Goal: Task Accomplishment & Management: Manage account settings

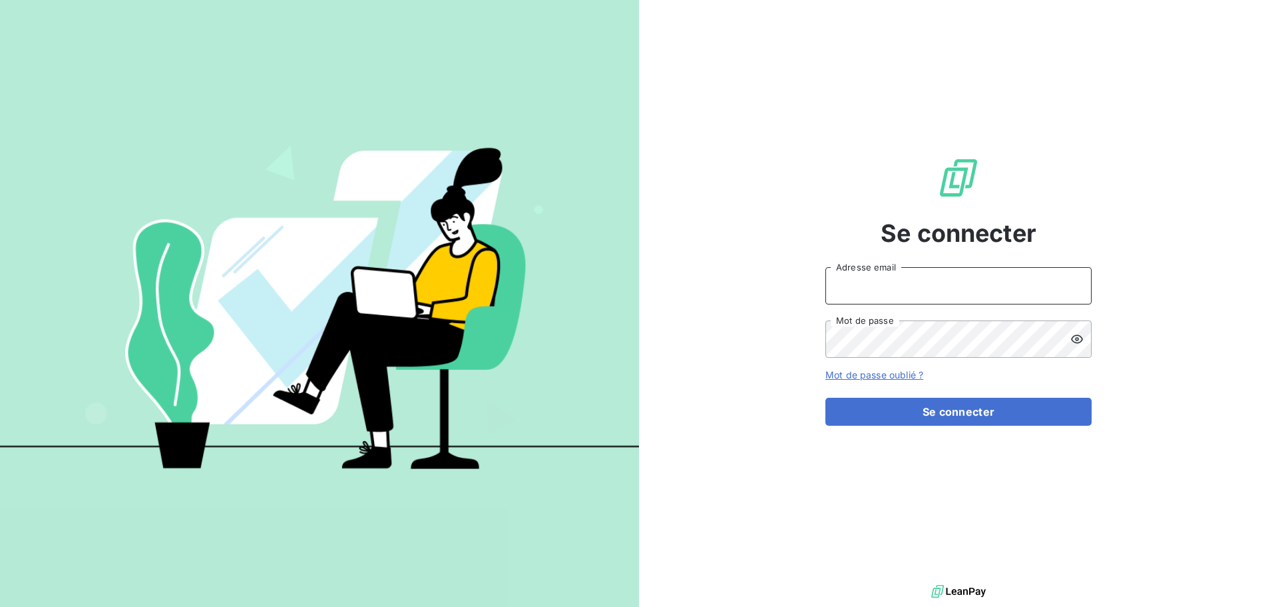
click at [955, 292] on input "Adresse email" at bounding box center [959, 285] width 266 height 37
click at [874, 296] on input "Adresse email" at bounding box center [959, 285] width 266 height 37
type input "[EMAIL_ADDRESS][DOMAIN_NAME]"
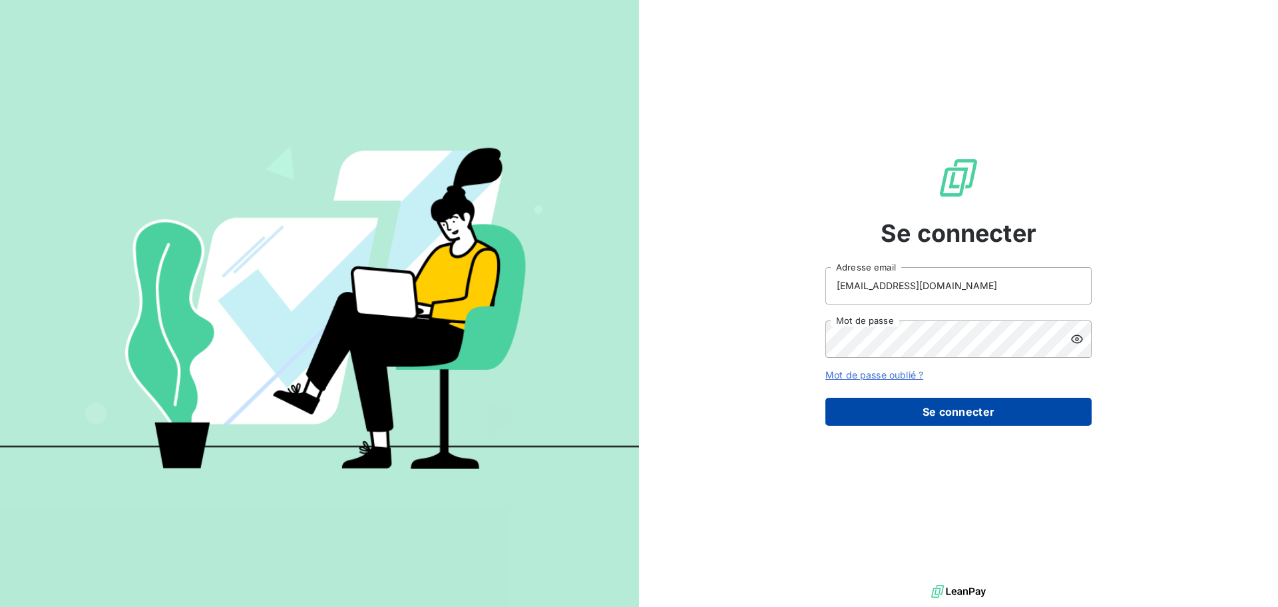
click at [904, 412] on button "Se connecter" at bounding box center [959, 412] width 266 height 28
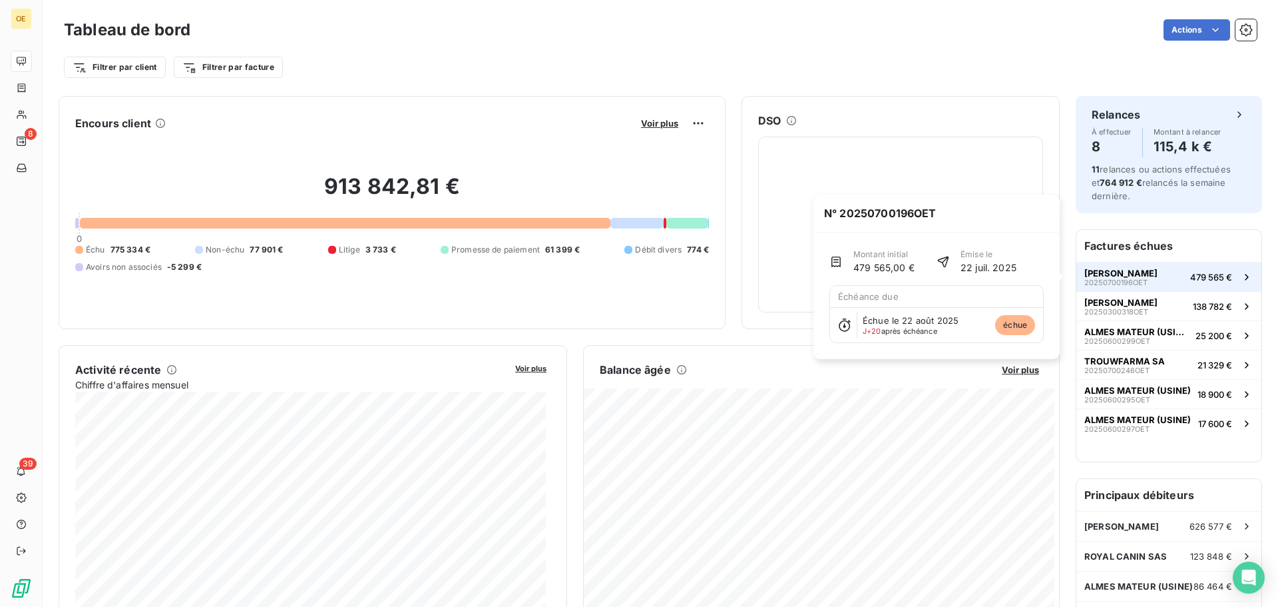
click at [1150, 280] on button "[PERSON_NAME] 20250700196OET 479 565 €" at bounding box center [1169, 276] width 185 height 29
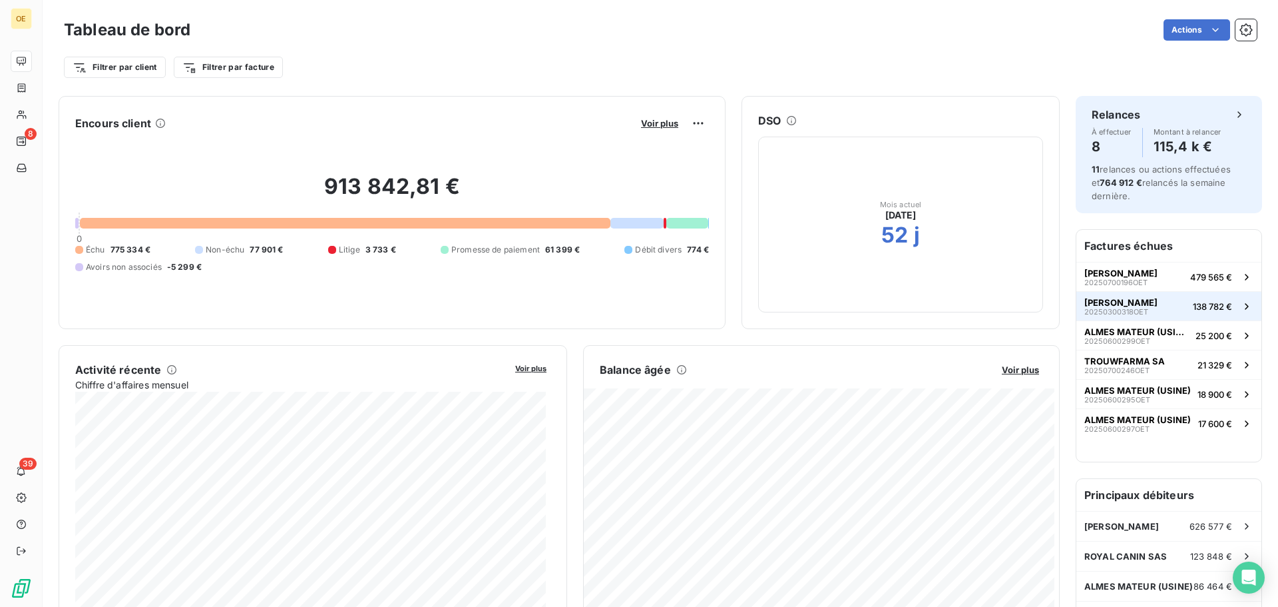
click at [1133, 304] on div "[PERSON_NAME] 20250300318OET" at bounding box center [1121, 306] width 73 height 19
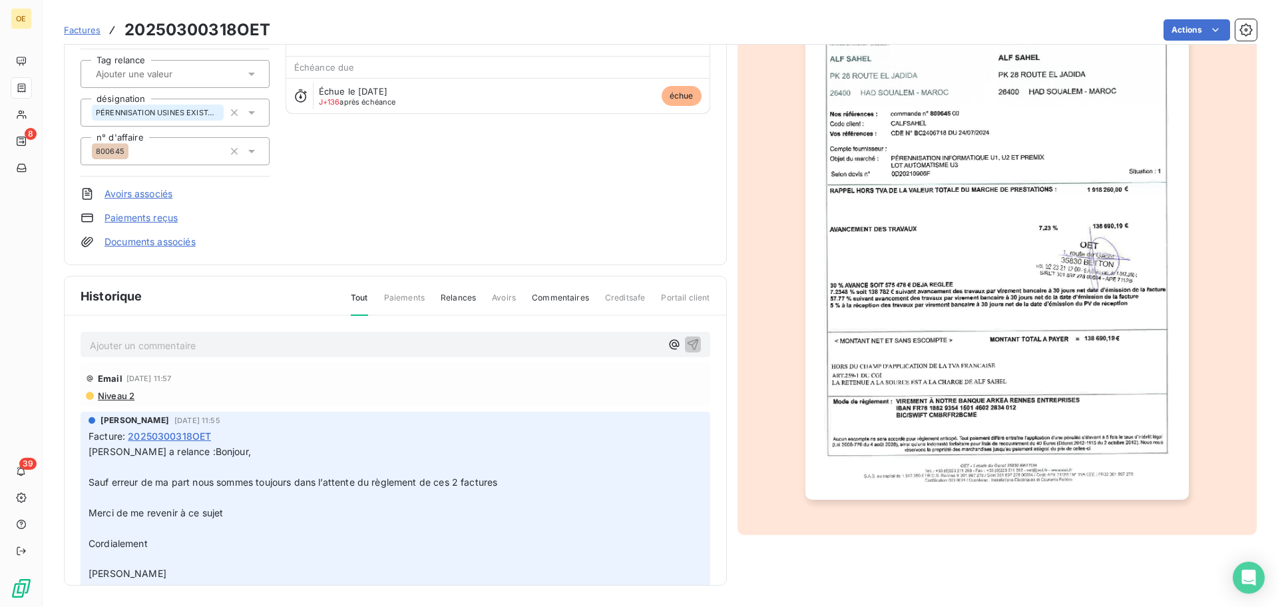
scroll to position [64, 0]
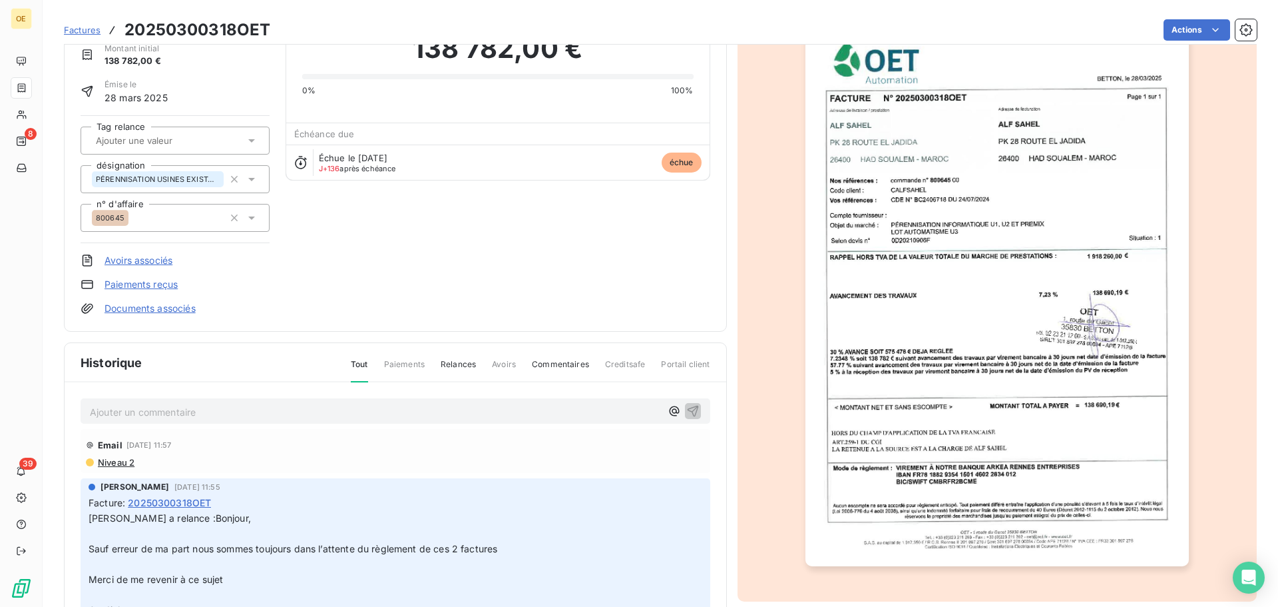
click at [962, 280] on img "button" at bounding box center [998, 295] width 384 height 542
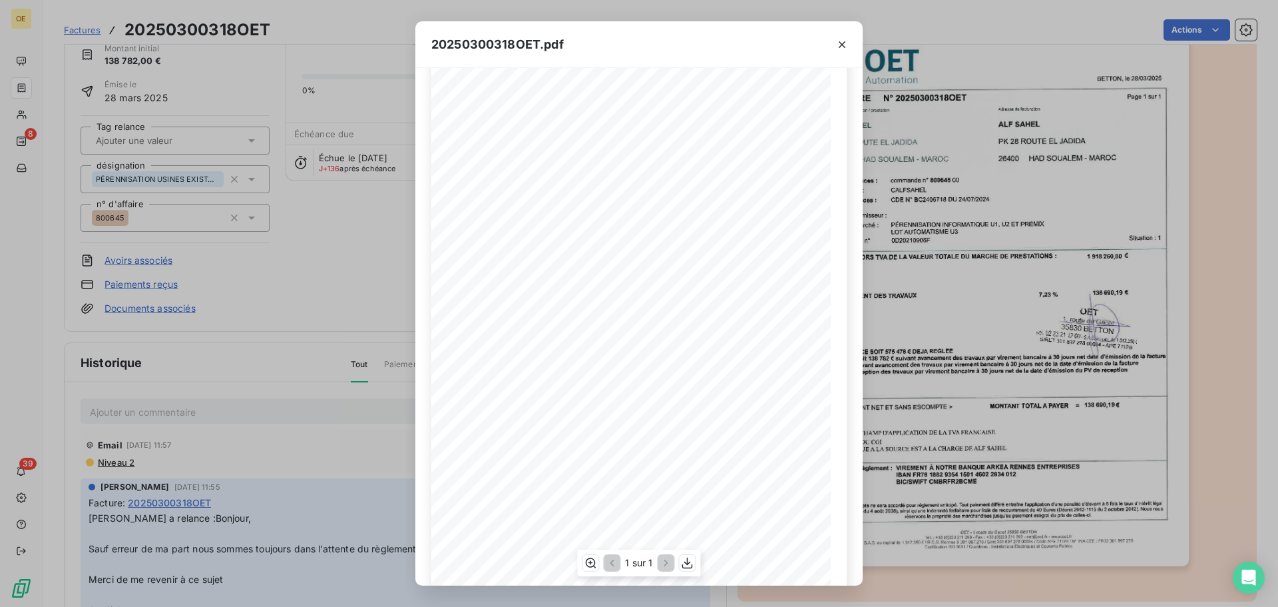
scroll to position [79, 0]
click at [691, 565] on icon "button" at bounding box center [687, 562] width 13 height 13
click at [1237, 198] on div "20250300318OET.pdf 1 sur 1" at bounding box center [639, 303] width 1278 height 607
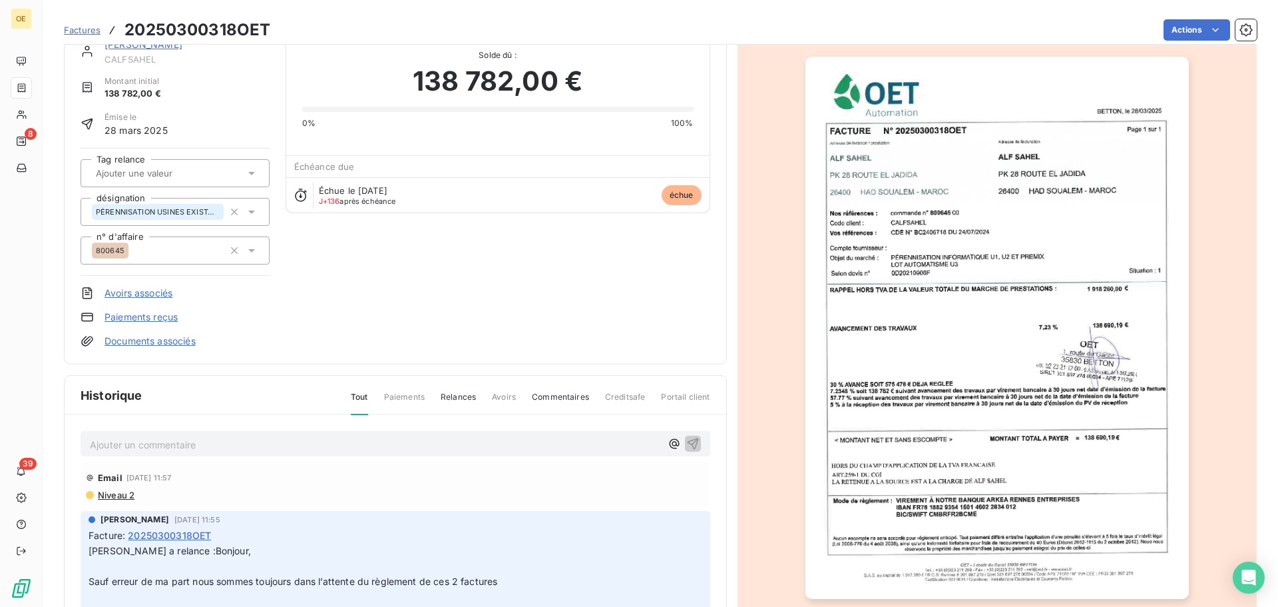
scroll to position [0, 0]
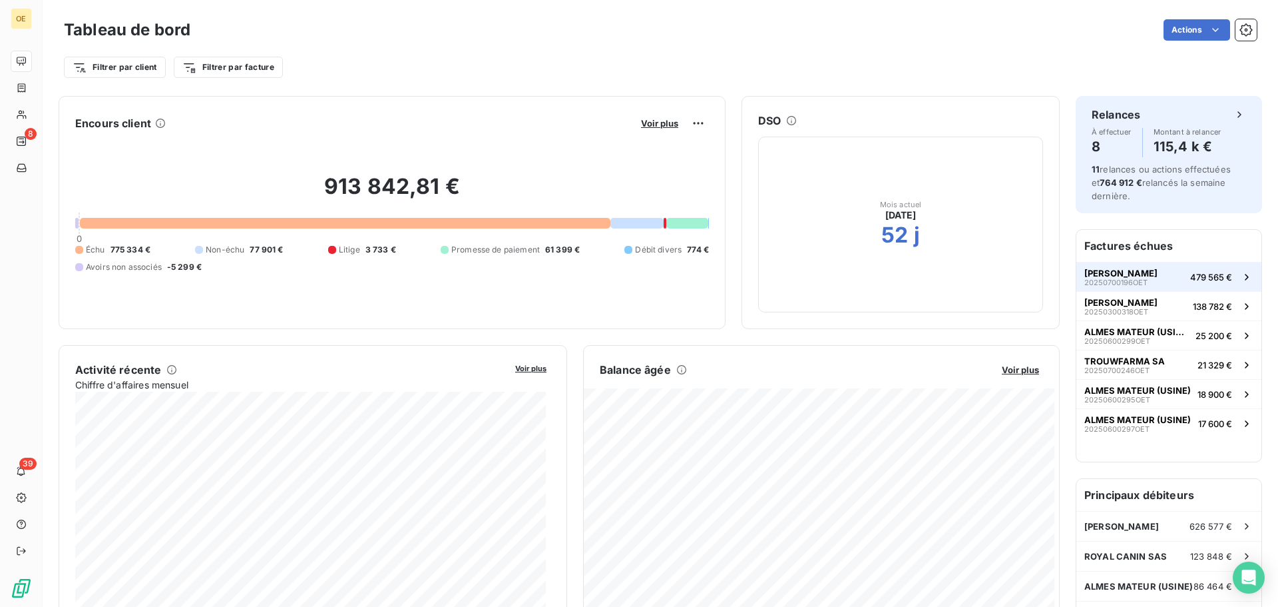
click at [1136, 283] on span "20250700196OET" at bounding box center [1116, 282] width 63 height 8
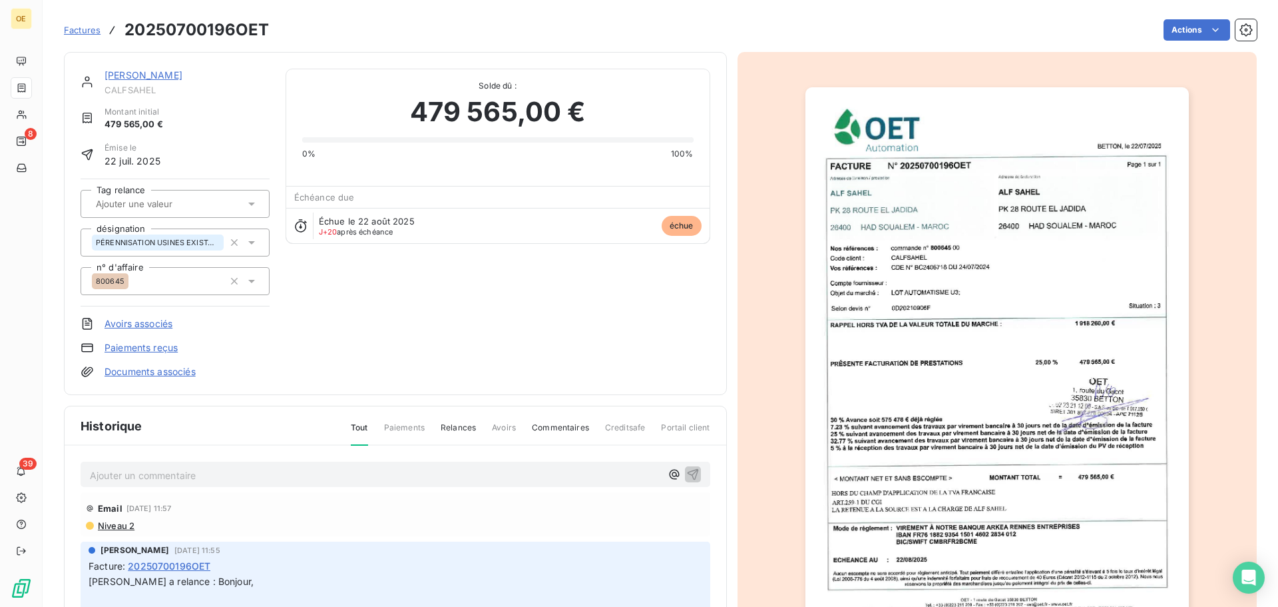
click at [981, 265] on img "button" at bounding box center [998, 358] width 384 height 542
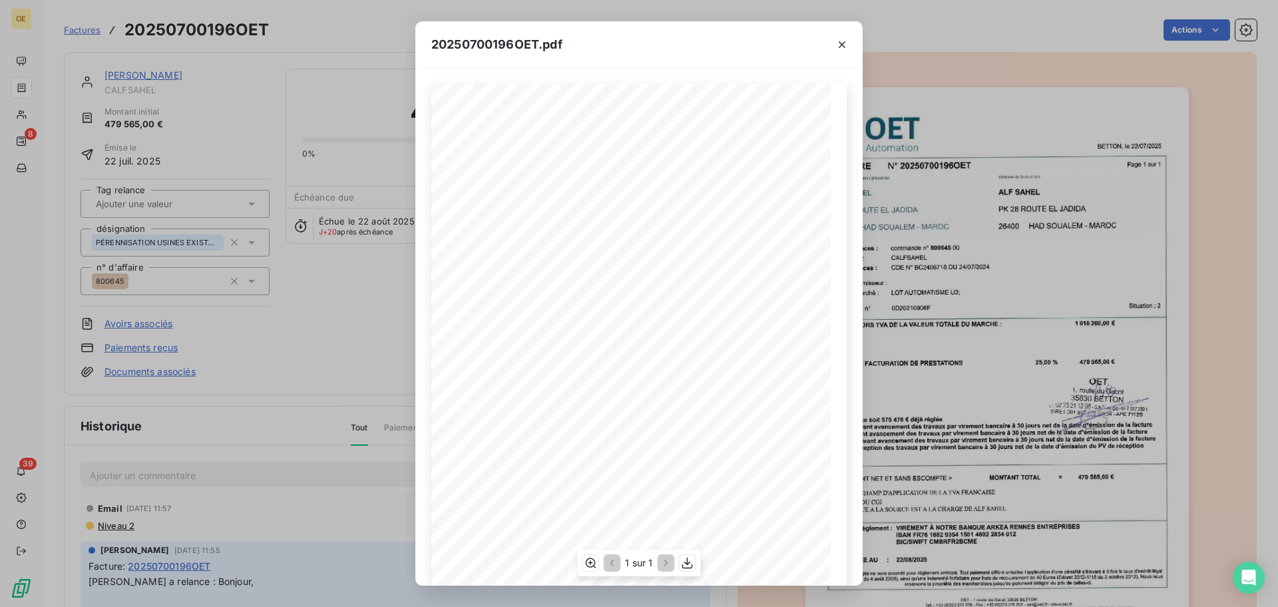
scroll to position [79, 0]
click at [689, 563] on icon "button" at bounding box center [688, 562] width 11 height 11
click at [838, 44] on icon "button" at bounding box center [842, 44] width 13 height 13
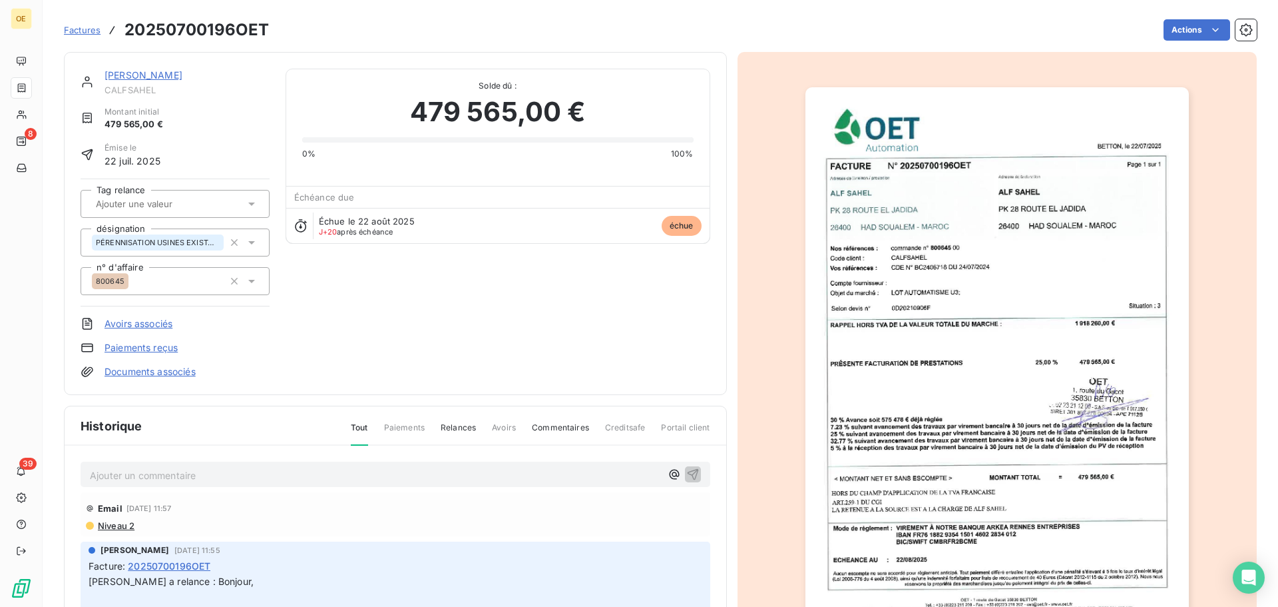
click at [1114, 34] on div "Actions" at bounding box center [771, 29] width 972 height 21
